Goal: Check status: Check status

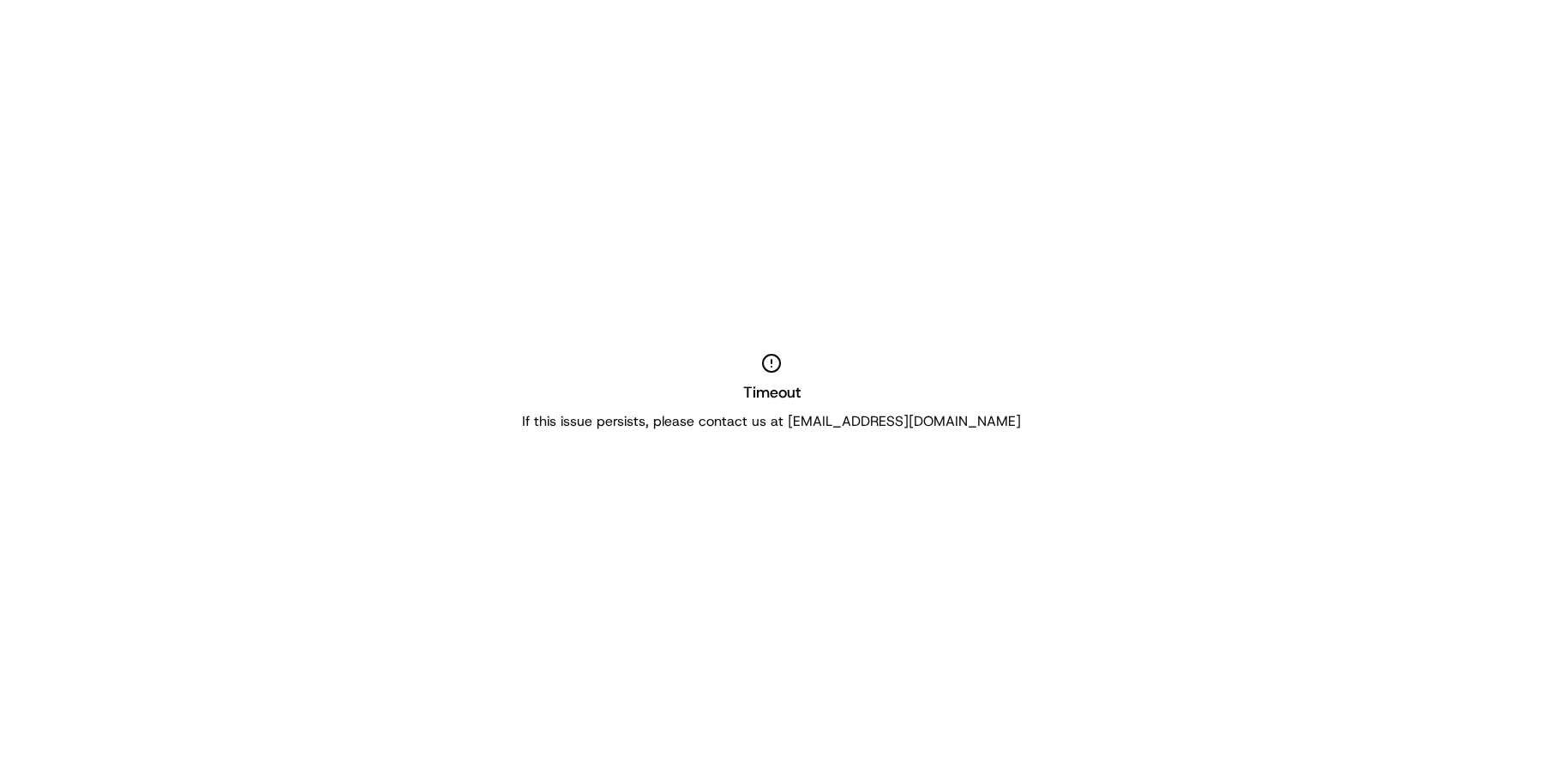
click at [1417, 143] on div "Timeout If this issue persists, please contact us at [EMAIL_ADDRESS][DOMAIN_NAM…" at bounding box center [772, 392] width 1543 height 784
